Goal: Find specific page/section: Find specific page/section

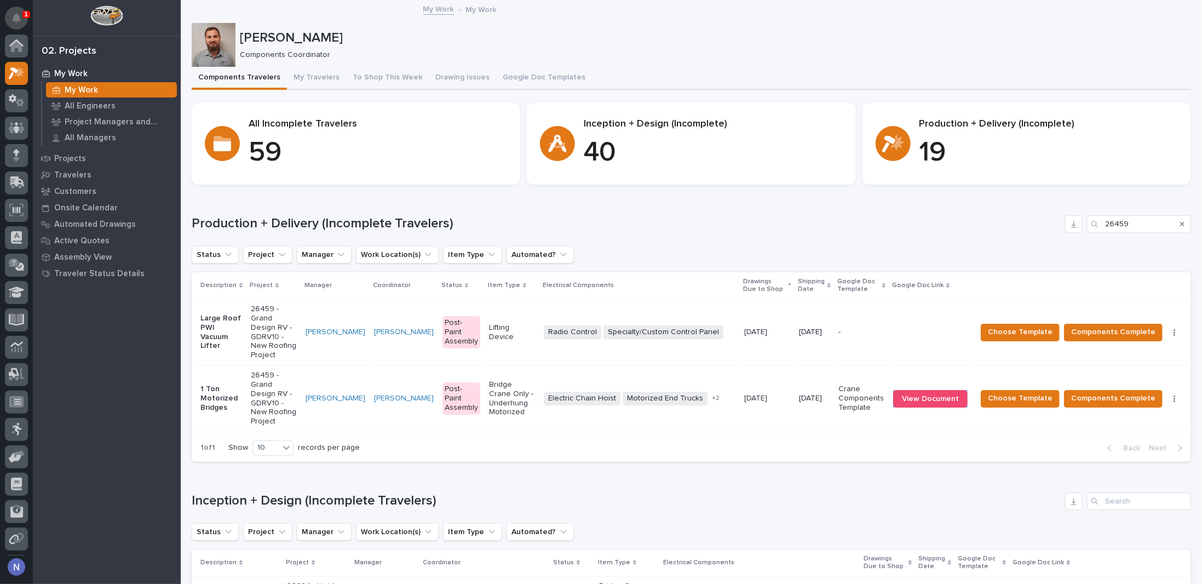
scroll to position [27, 0]
click at [20, 16] on icon "Notifications" at bounding box center [16, 18] width 9 height 10
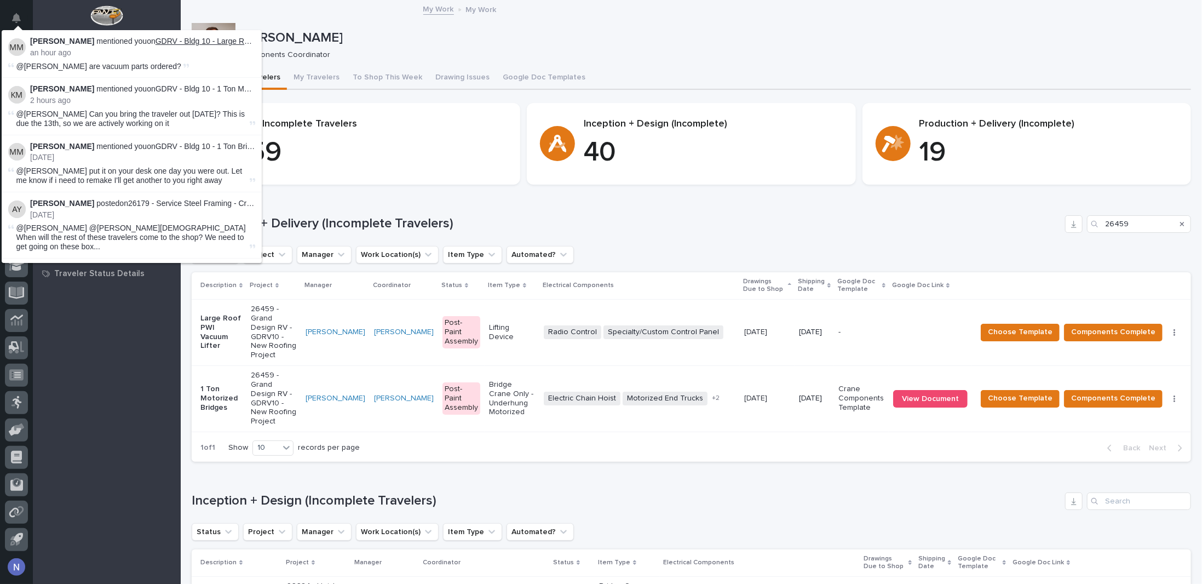
click at [197, 40] on link "GDRV - Bldg 10 - Large Roof PWI Vacuum Lifter" at bounding box center [237, 41] width 165 height 9
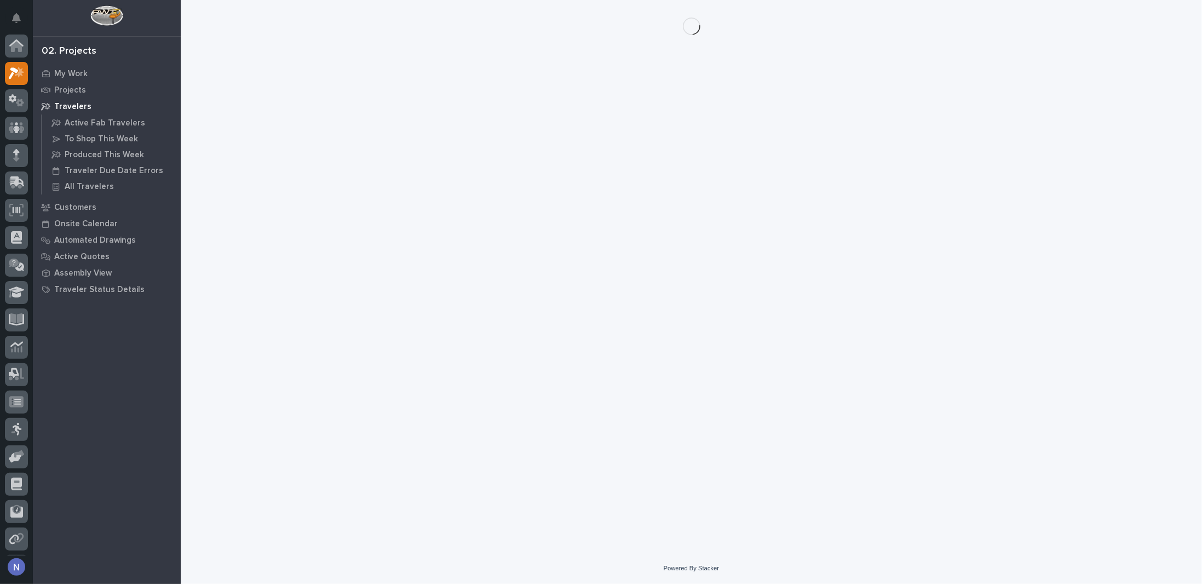
scroll to position [27, 0]
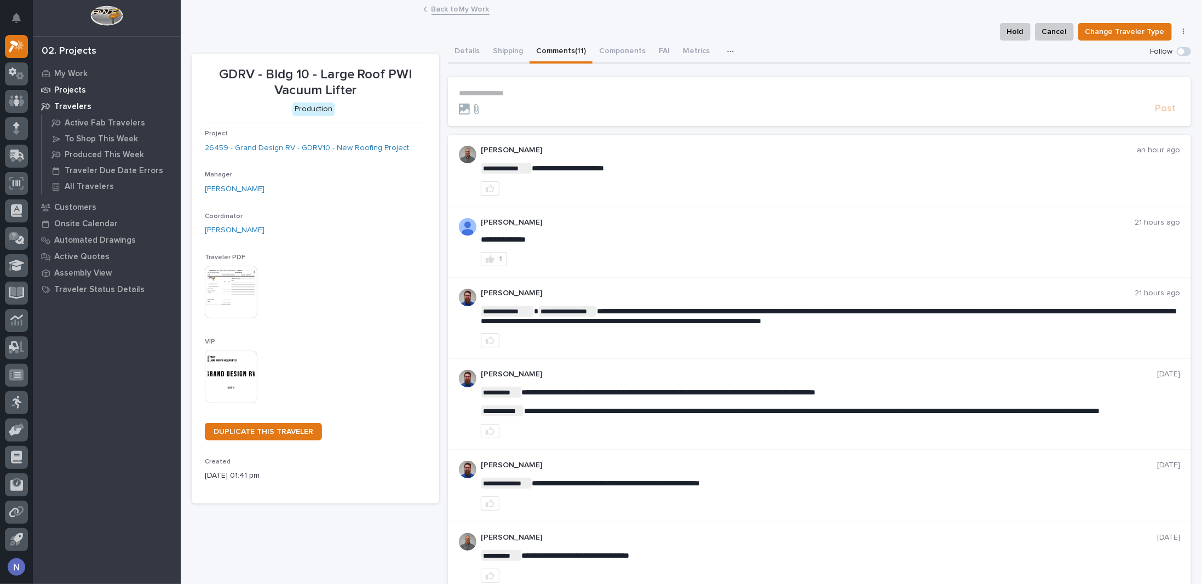
click at [68, 86] on p "Projects" at bounding box center [70, 90] width 32 height 10
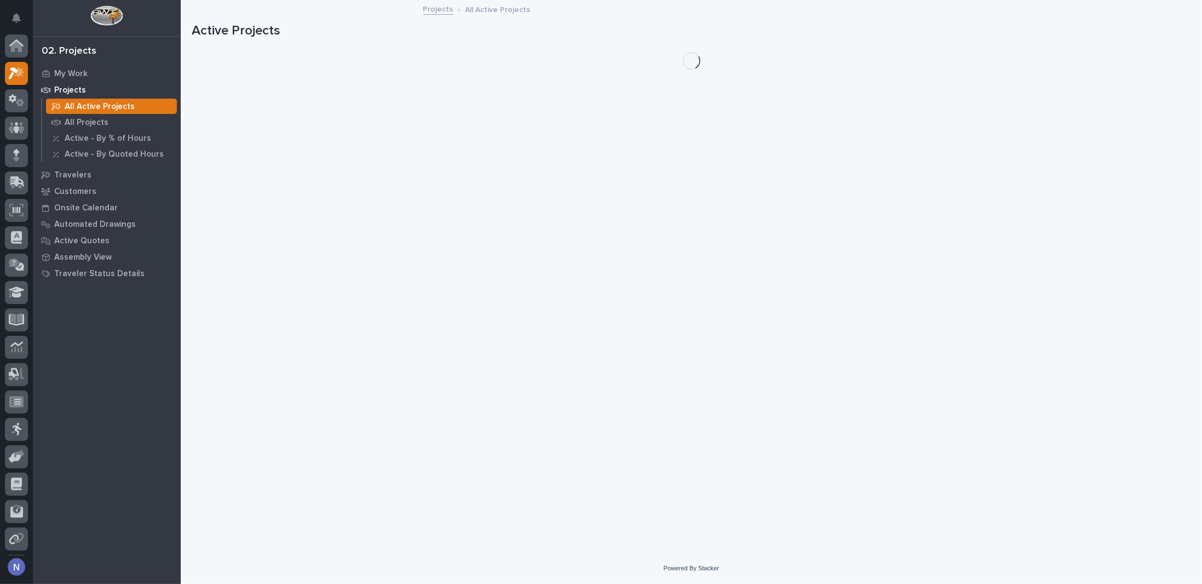
scroll to position [27, 0]
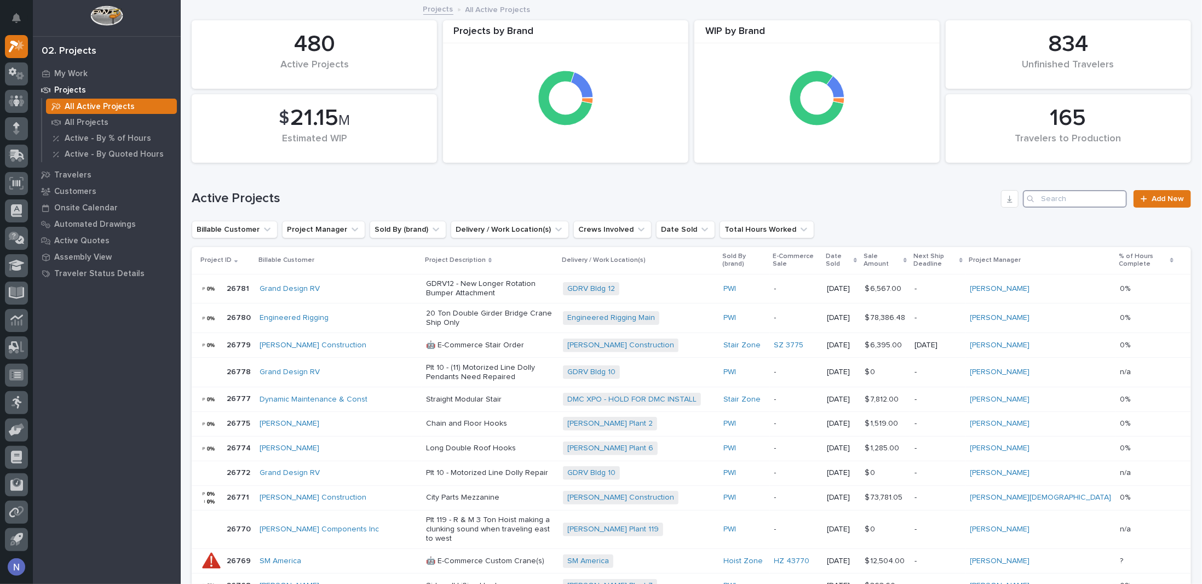
click at [1066, 196] on input "Search" at bounding box center [1075, 199] width 104 height 18
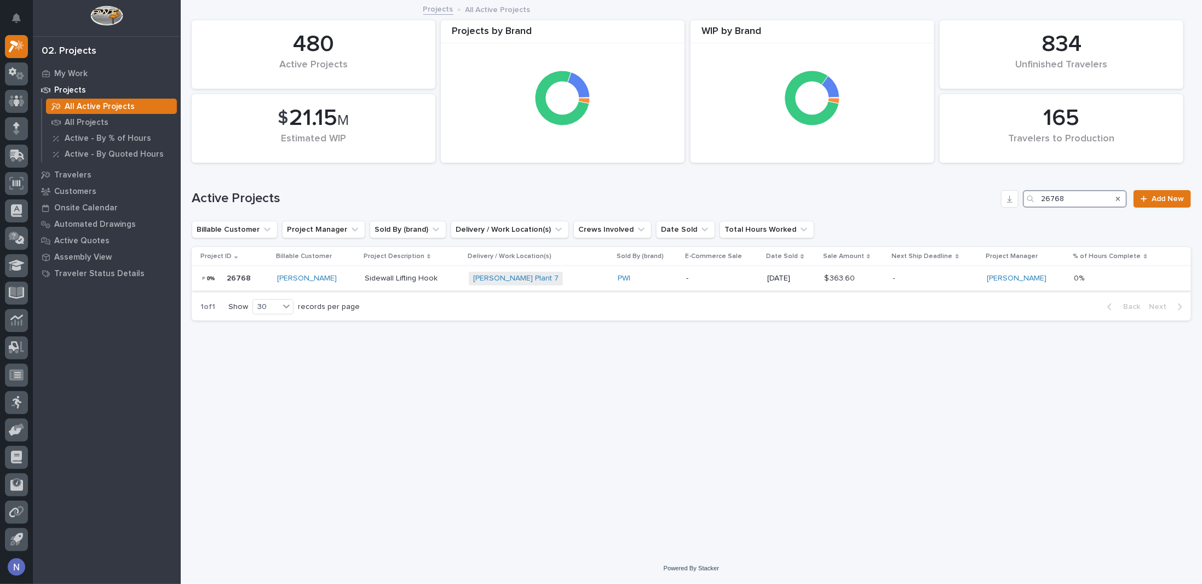
type input "26768"
click at [460, 272] on div "Sidewall Lifting Hook" at bounding box center [412, 277] width 95 height 11
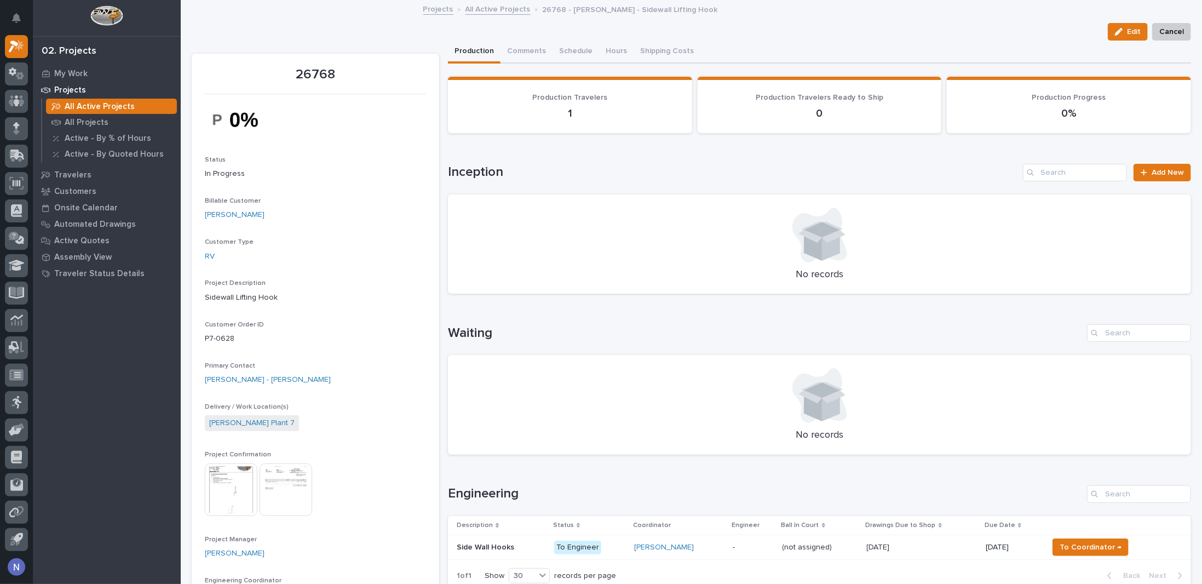
click at [131, 103] on div "All Active Projects" at bounding box center [111, 106] width 131 height 15
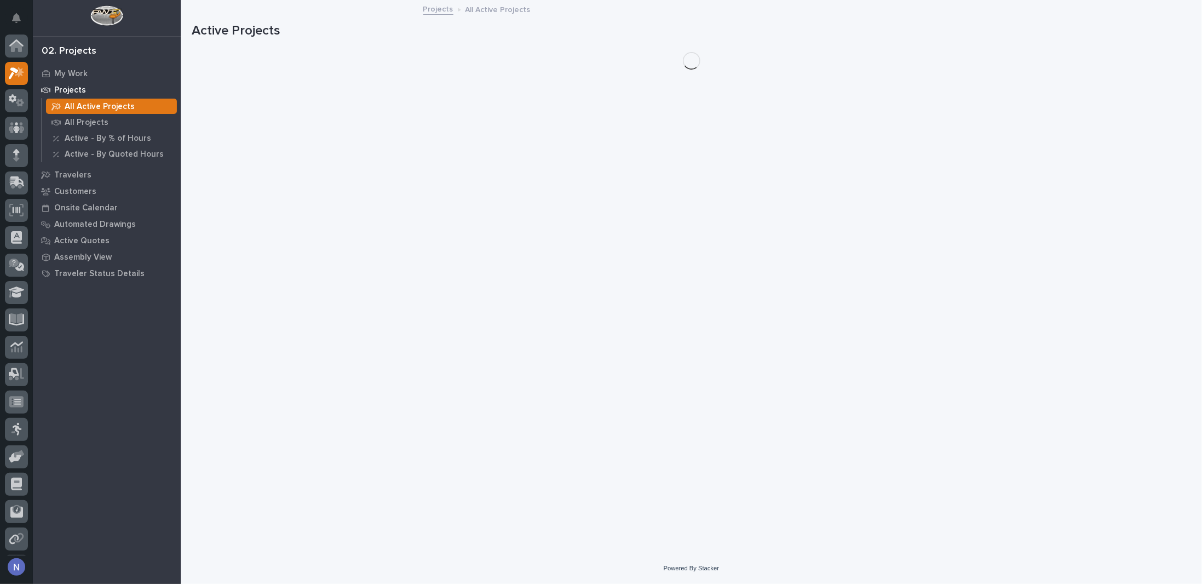
scroll to position [27, 0]
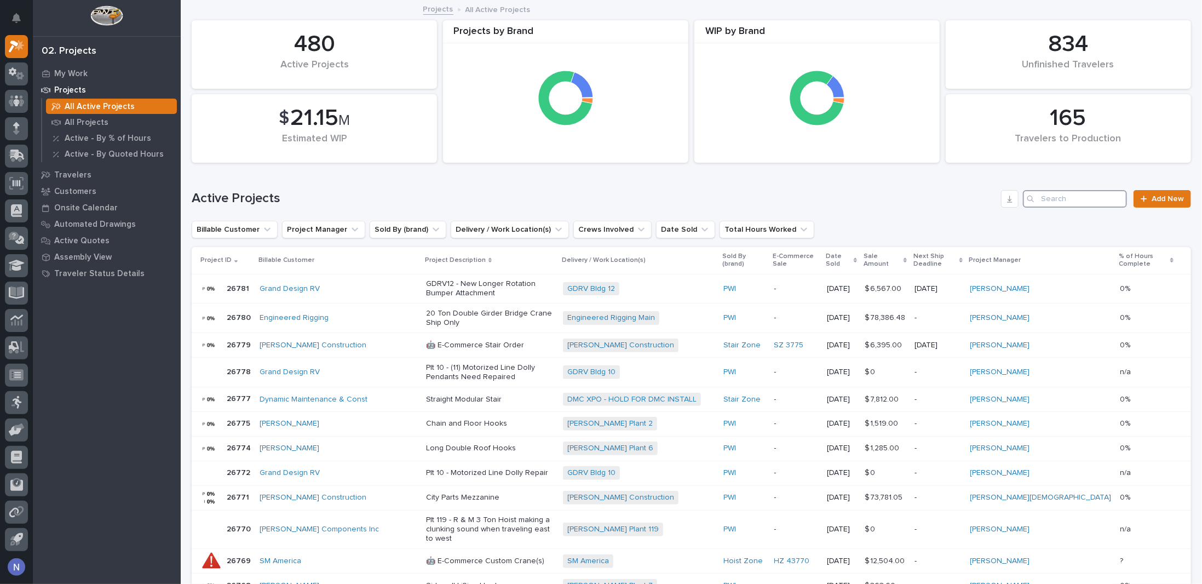
click at [1058, 200] on input "Search" at bounding box center [1075, 199] width 104 height 18
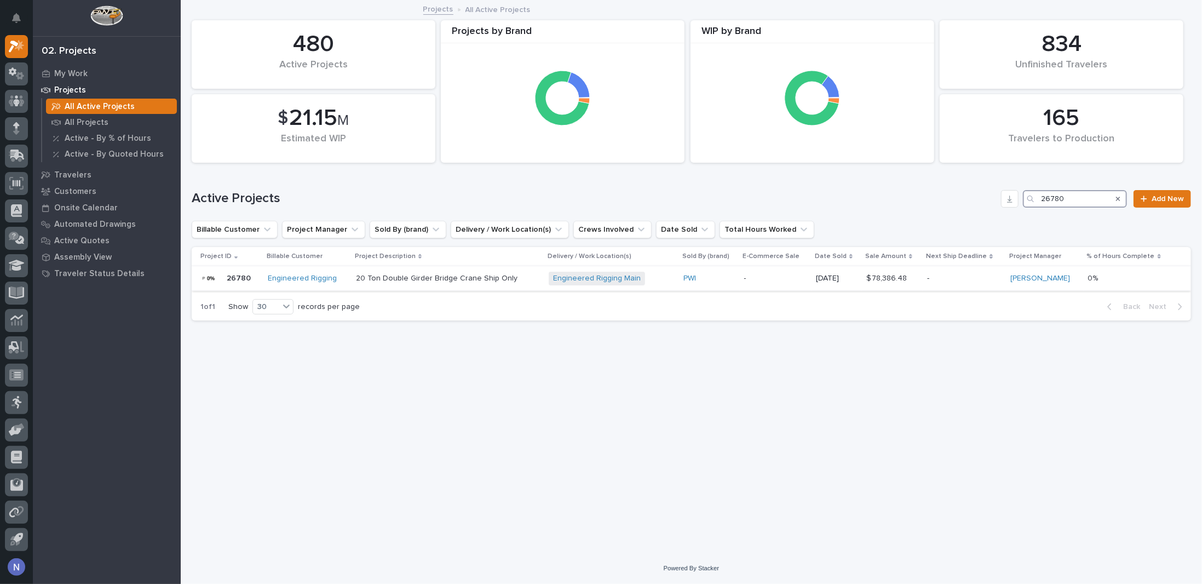
type input "26780"
click at [807, 280] on p "-" at bounding box center [775, 278] width 63 height 9
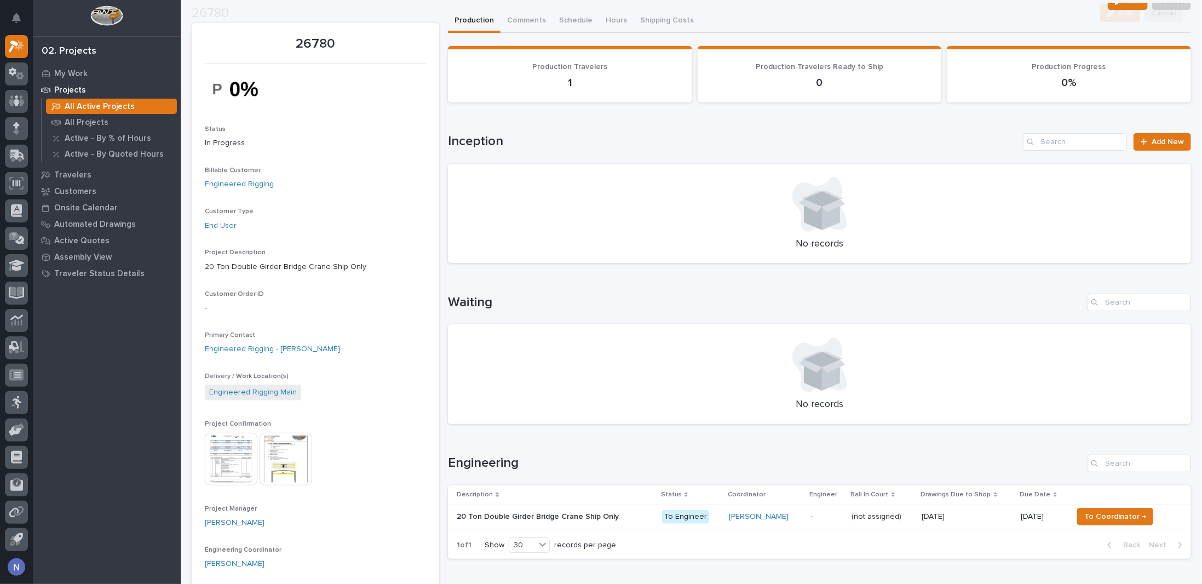
scroll to position [91, 0]
